Goal: Information Seeking & Learning: Learn about a topic

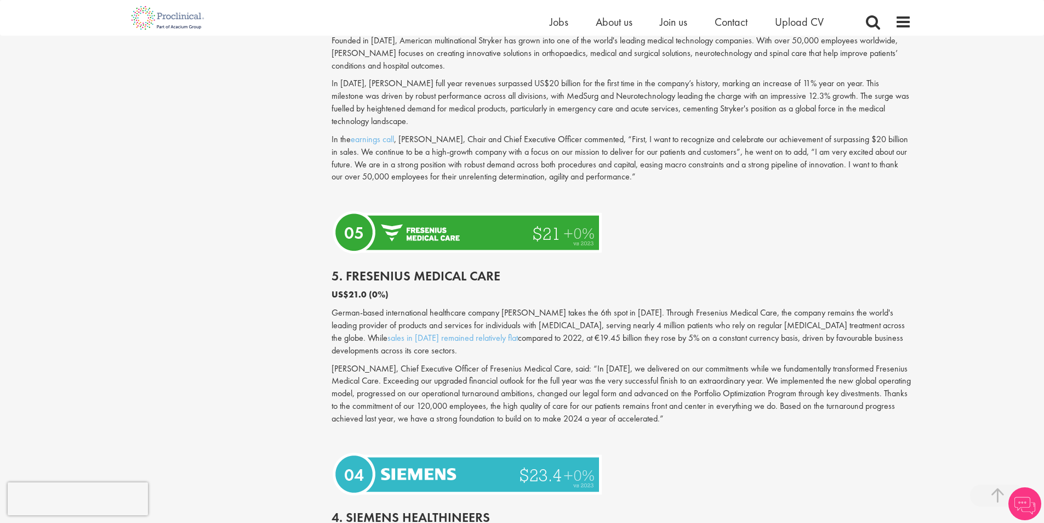
scroll to position [1809, 0]
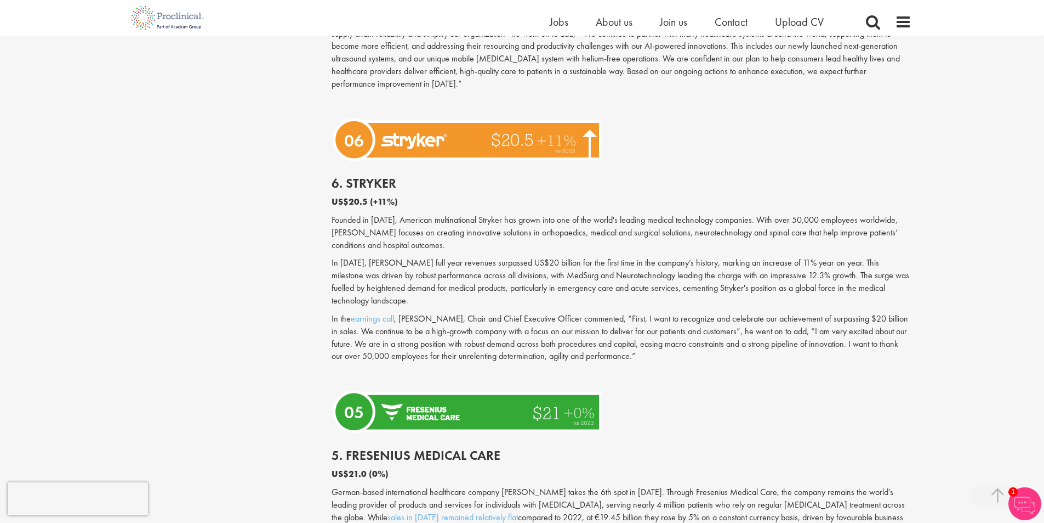
click at [451, 131] on img at bounding box center [469, 139] width 275 height 51
click at [389, 132] on img at bounding box center [469, 139] width 275 height 51
click at [364, 176] on h2 "6. Stryker" at bounding box center [622, 183] width 580 height 14
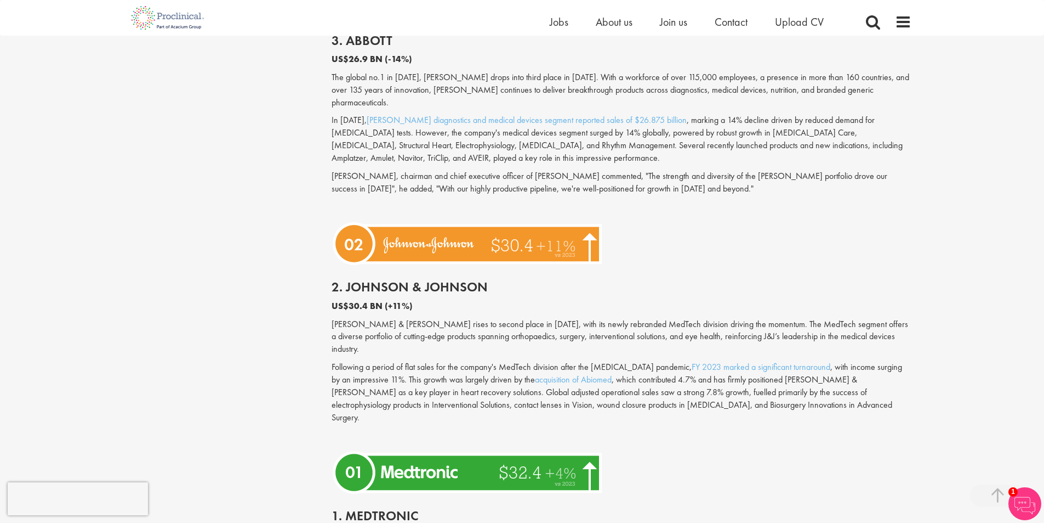
scroll to position [2741, 0]
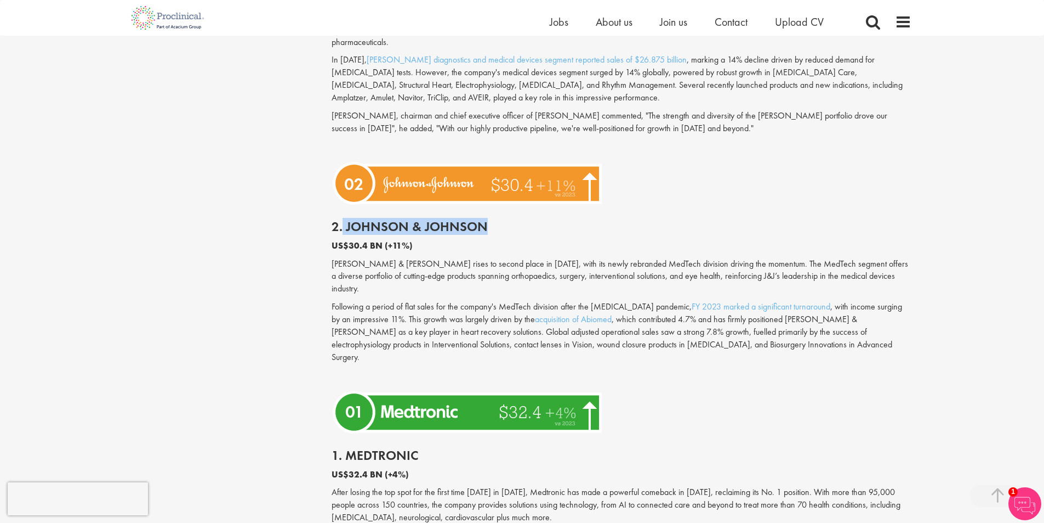
drag, startPoint x: 491, startPoint y: 175, endPoint x: 343, endPoint y: 175, distance: 148.0
click at [343, 219] on h2 "2. Johnson & Johnson" at bounding box center [622, 226] width 580 height 14
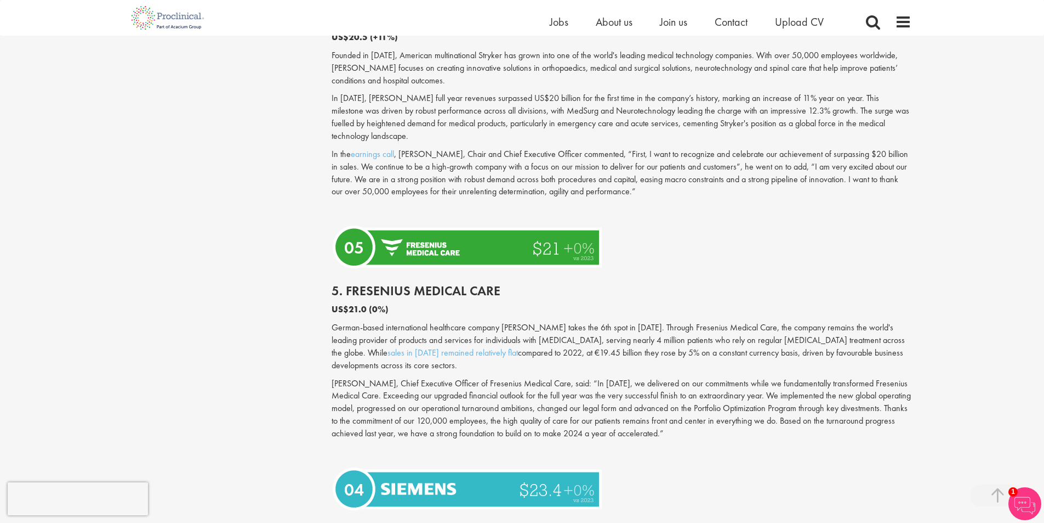
click at [475, 172] on p "In the earnings call , [PERSON_NAME], Chair and Chief Executive Officer comment…" at bounding box center [622, 173] width 580 height 50
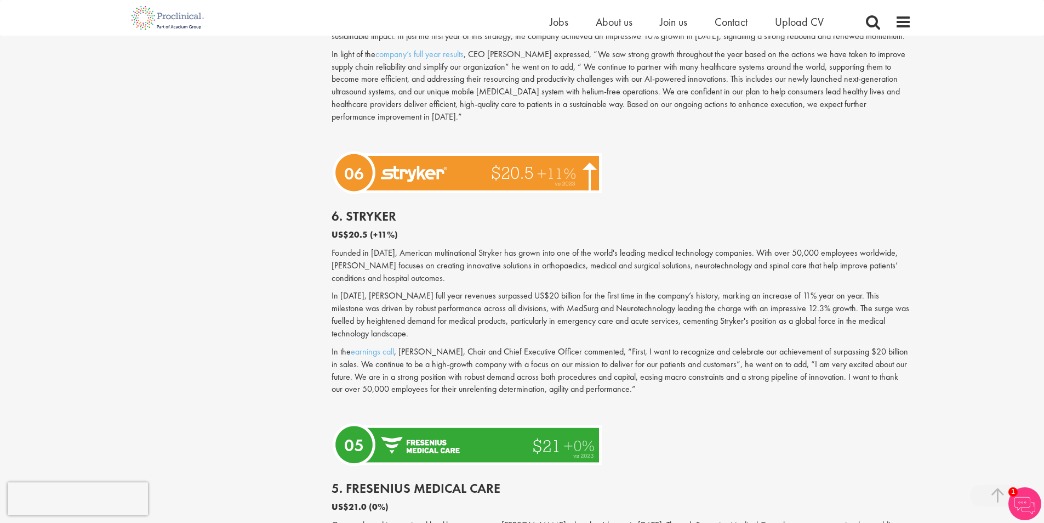
scroll to position [1535, 0]
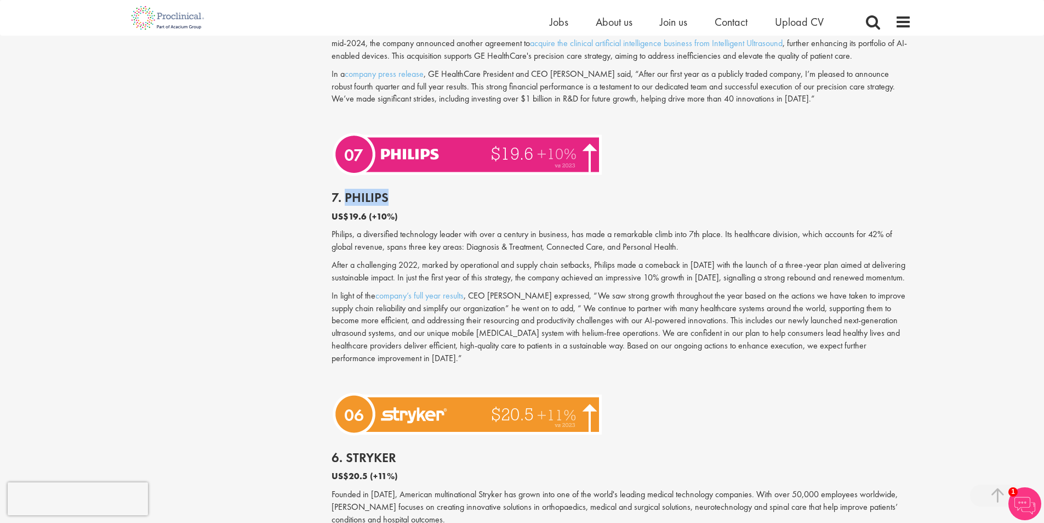
drag, startPoint x: 387, startPoint y: 196, endPoint x: 345, endPoint y: 201, distance: 42.0
click at [345, 201] on h2 "7. Philips" at bounding box center [622, 197] width 580 height 14
copy h2 "Philips"
